Goal: Task Accomplishment & Management: Manage account settings

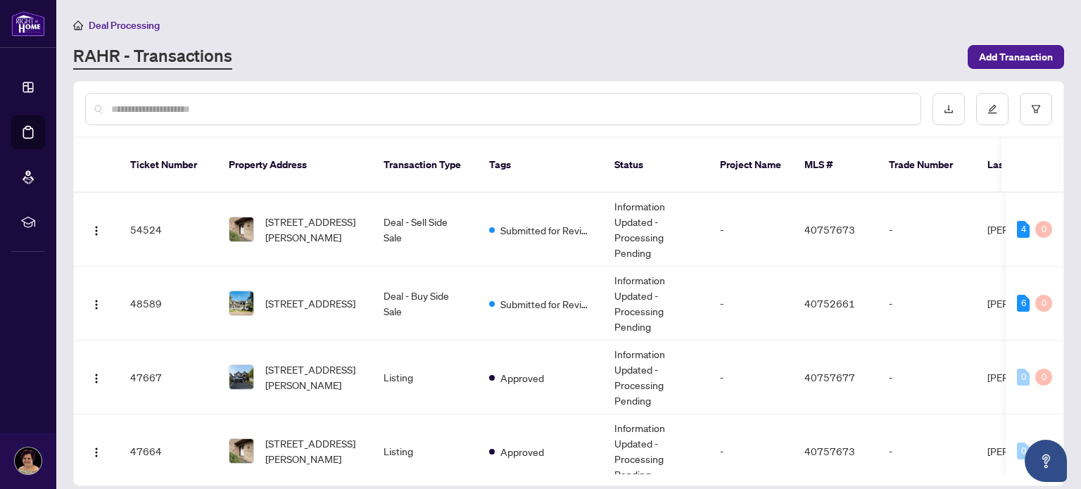
click at [497, 108] on input "text" at bounding box center [510, 108] width 798 height 15
click at [318, 214] on span "[STREET_ADDRESS][PERSON_NAME]" at bounding box center [313, 229] width 96 height 31
